Goal: Answer question/provide support

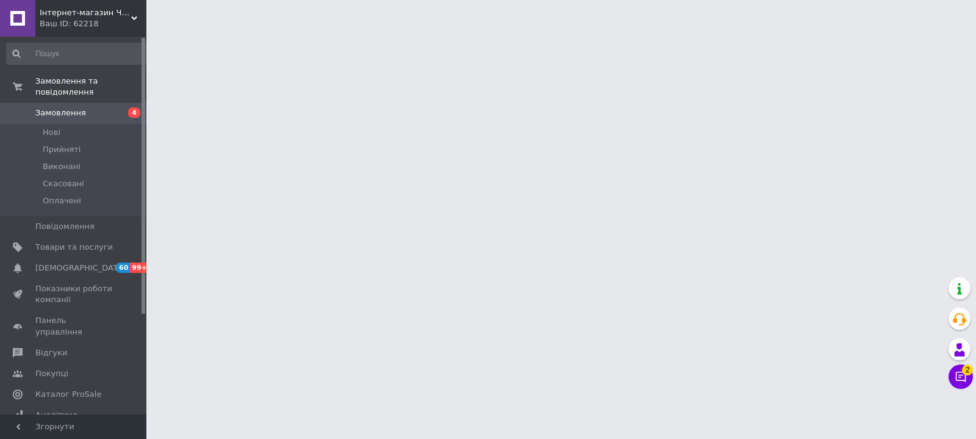
click at [964, 377] on icon at bounding box center [961, 376] width 12 height 12
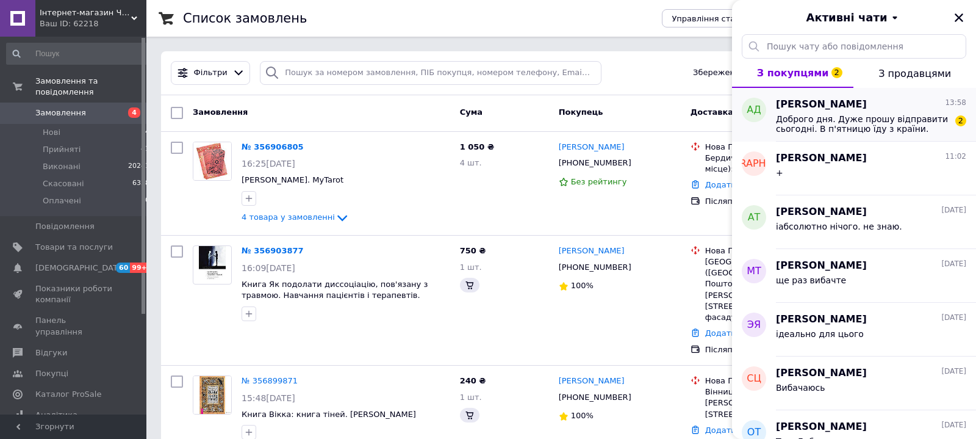
click at [840, 124] on span "Доброго дня. Дуже прошу відправити сьогодні. В п'ятницю їду з країни." at bounding box center [862, 124] width 173 height 20
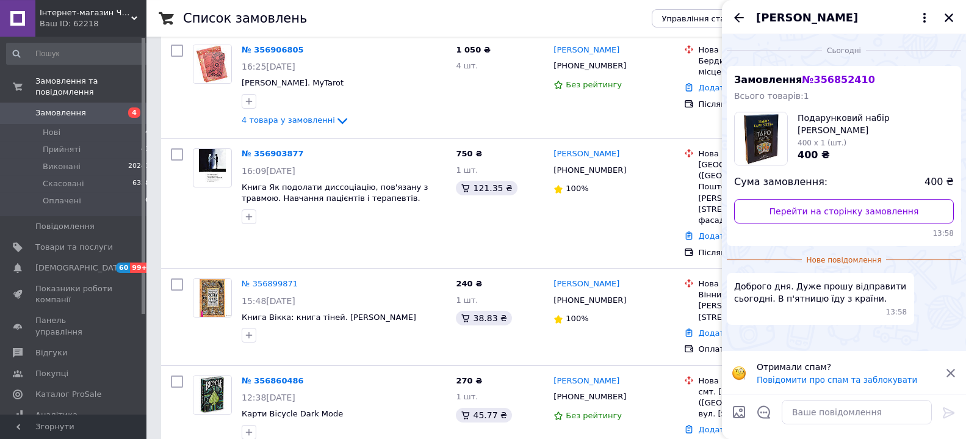
scroll to position [124, 0]
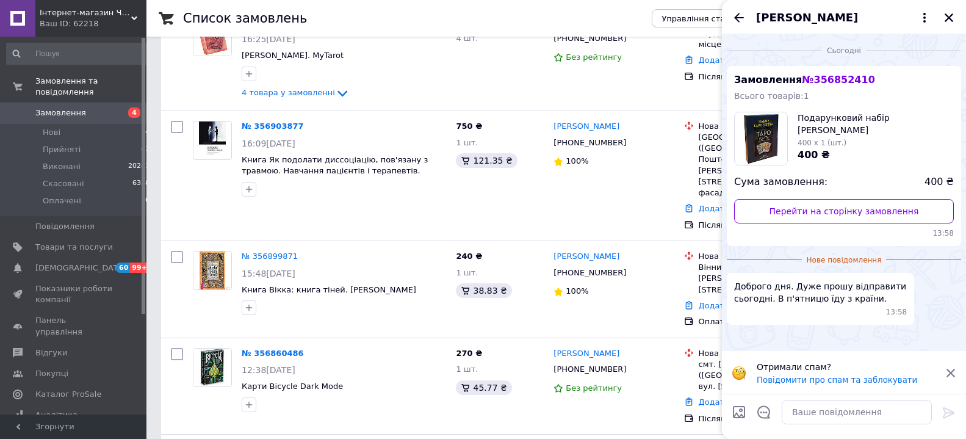
click at [952, 369] on icon at bounding box center [950, 372] width 11 height 11
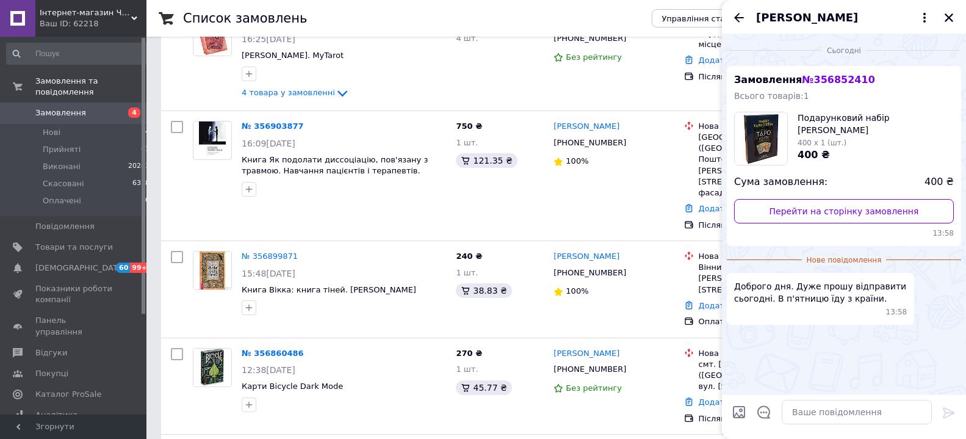
drag, startPoint x: 861, startPoint y: 78, endPoint x: 806, endPoint y: 81, distance: 55.0
click at [806, 81] on div "Замовлення № 356852410 Всього товарів: 1 Подарунковий набір [PERSON_NAME] 400 x…" at bounding box center [844, 156] width 234 height 180
copy span "№ 356852410"
drag, startPoint x: 947, startPoint y: 15, endPoint x: 541, endPoint y: 127, distance: 421.5
click at [948, 15] on icon "Закрити" at bounding box center [948, 17] width 11 height 11
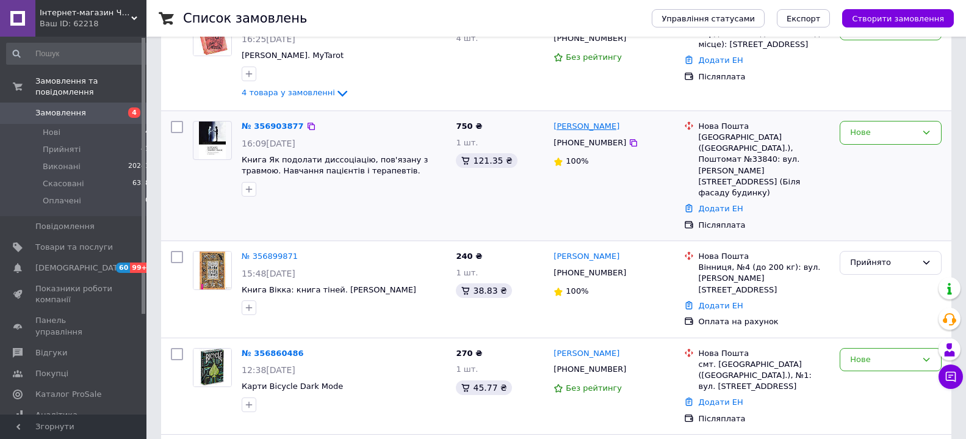
click at [583, 129] on link "[PERSON_NAME]" at bounding box center [586, 127] width 66 height 12
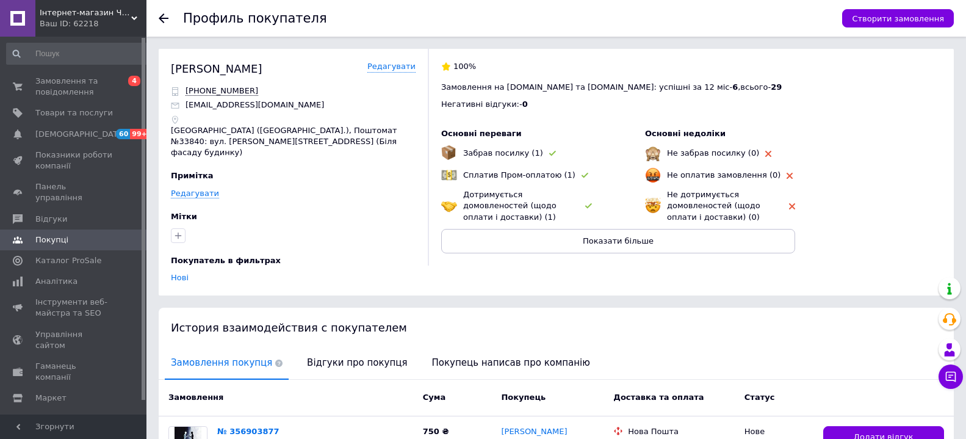
click at [854, 102] on div "Негативні відгуки: - 0" at bounding box center [691, 104] width 500 height 11
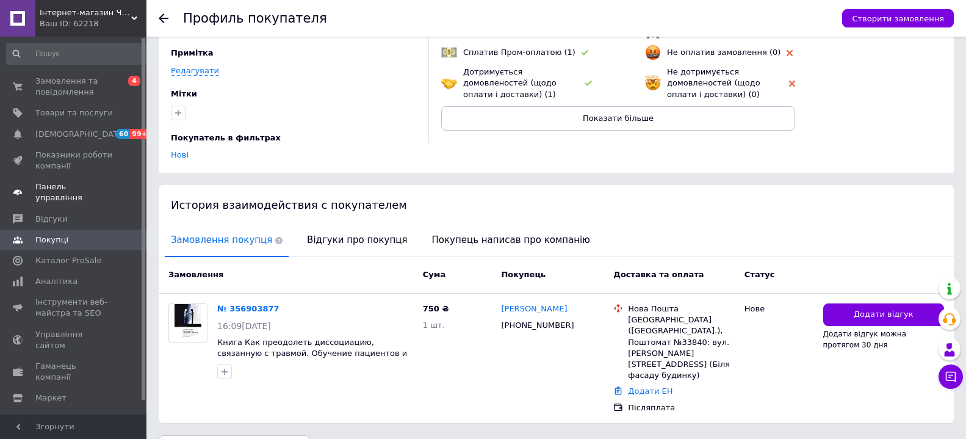
drag, startPoint x: 331, startPoint y: 229, endPoint x: 140, endPoint y: 197, distance: 193.6
click at [331, 229] on span "Відгуки про покупця" at bounding box center [357, 240] width 112 height 31
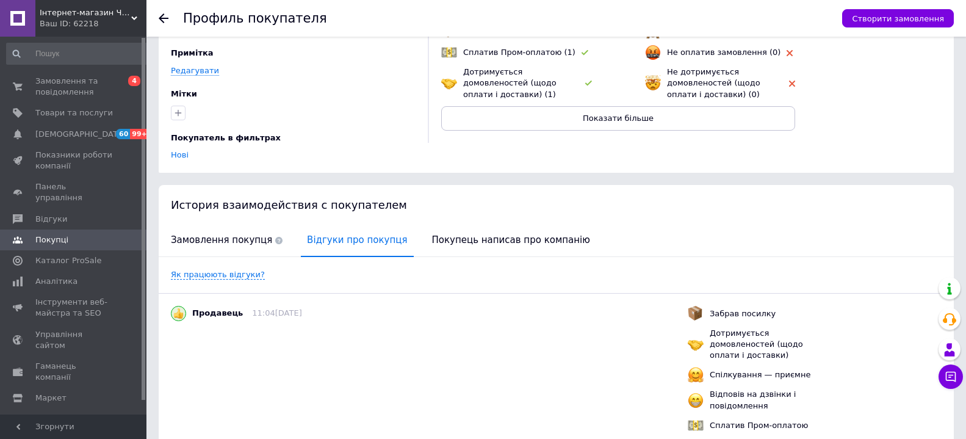
scroll to position [325, 0]
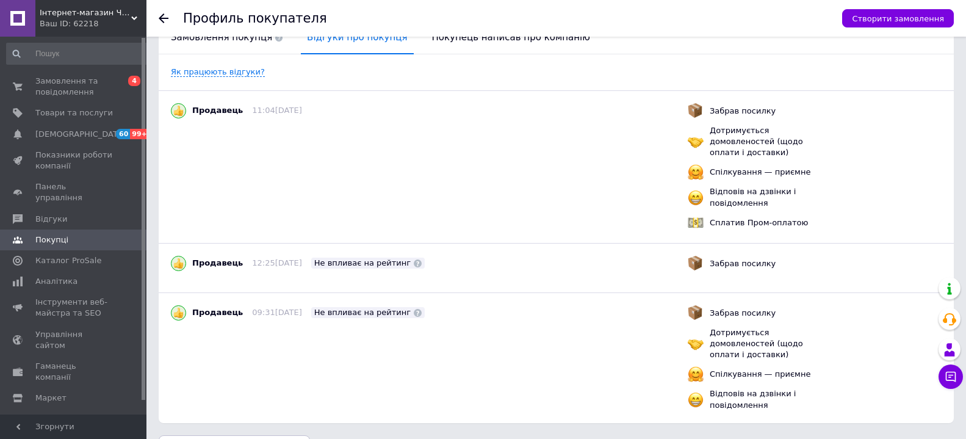
click at [159, 17] on icon at bounding box center [164, 18] width 10 height 10
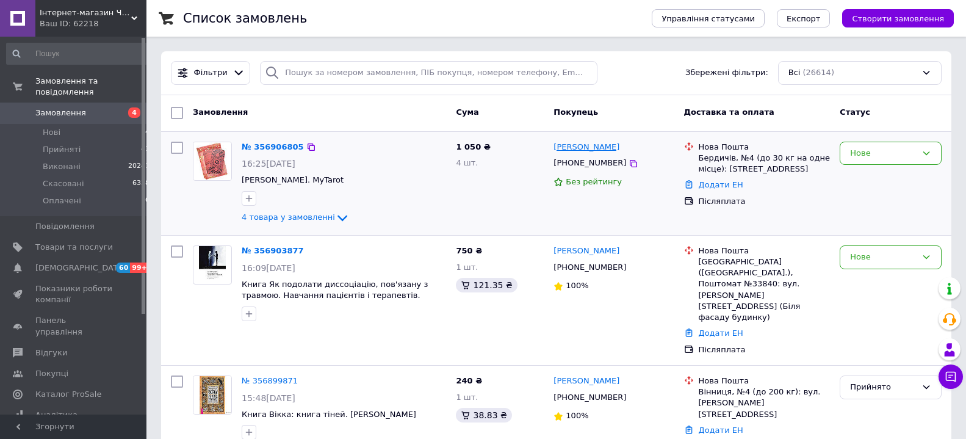
click at [584, 150] on link "[PERSON_NAME]" at bounding box center [586, 148] width 66 height 12
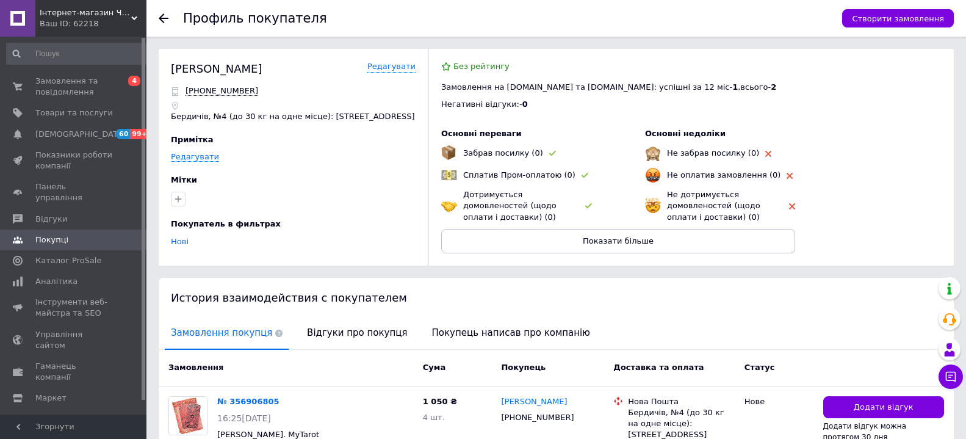
scroll to position [99, 0]
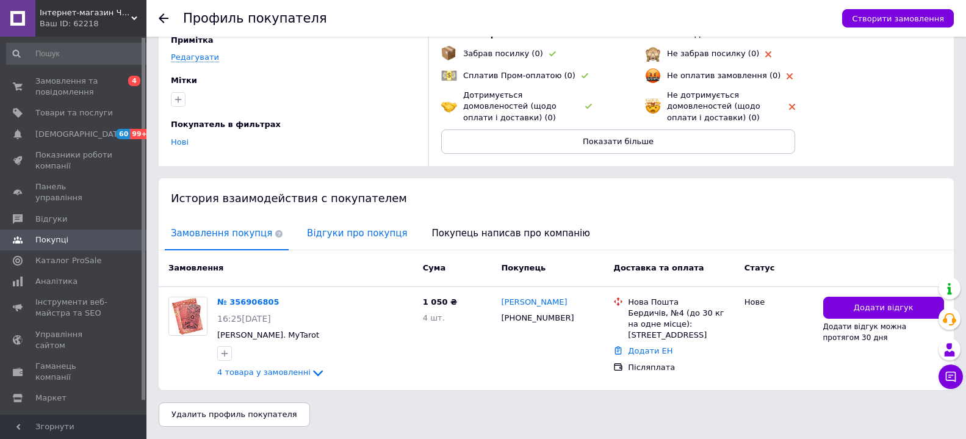
click at [355, 230] on span "Відгуки про покупця" at bounding box center [357, 233] width 112 height 31
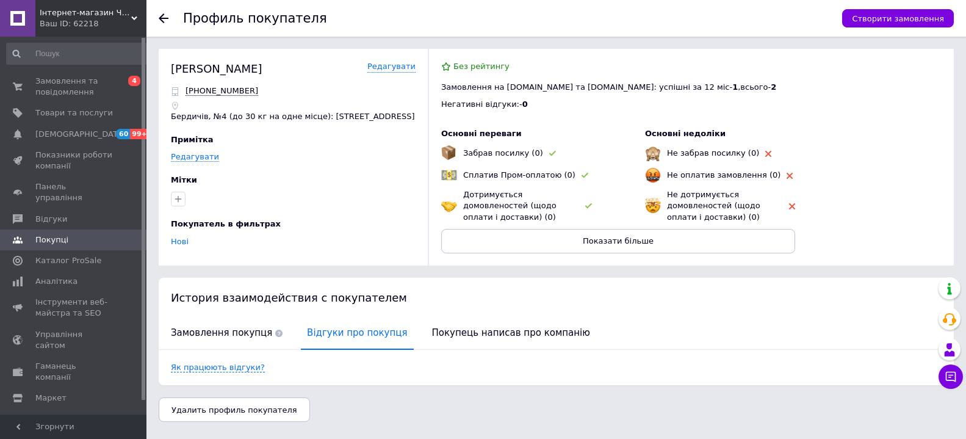
scroll to position [0, 0]
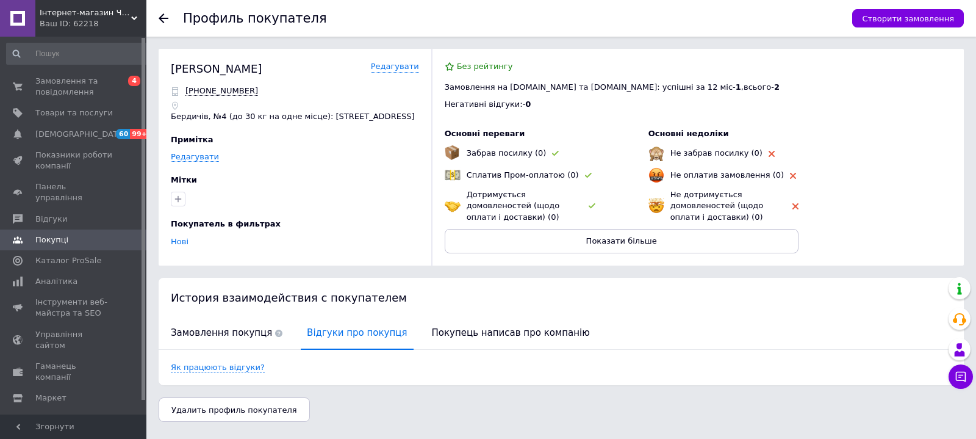
click at [163, 16] on icon at bounding box center [164, 18] width 10 height 10
